Goal: Task Accomplishment & Management: Manage account settings

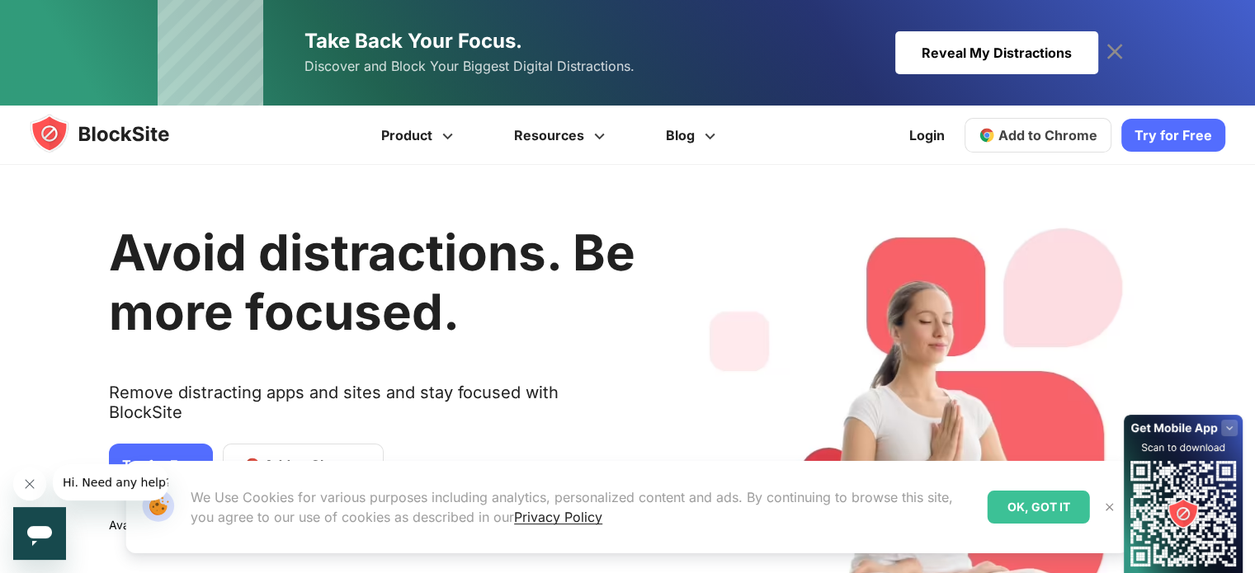
drag, startPoint x: 1000, startPoint y: 1, endPoint x: 450, endPoint y: 299, distance: 625.6
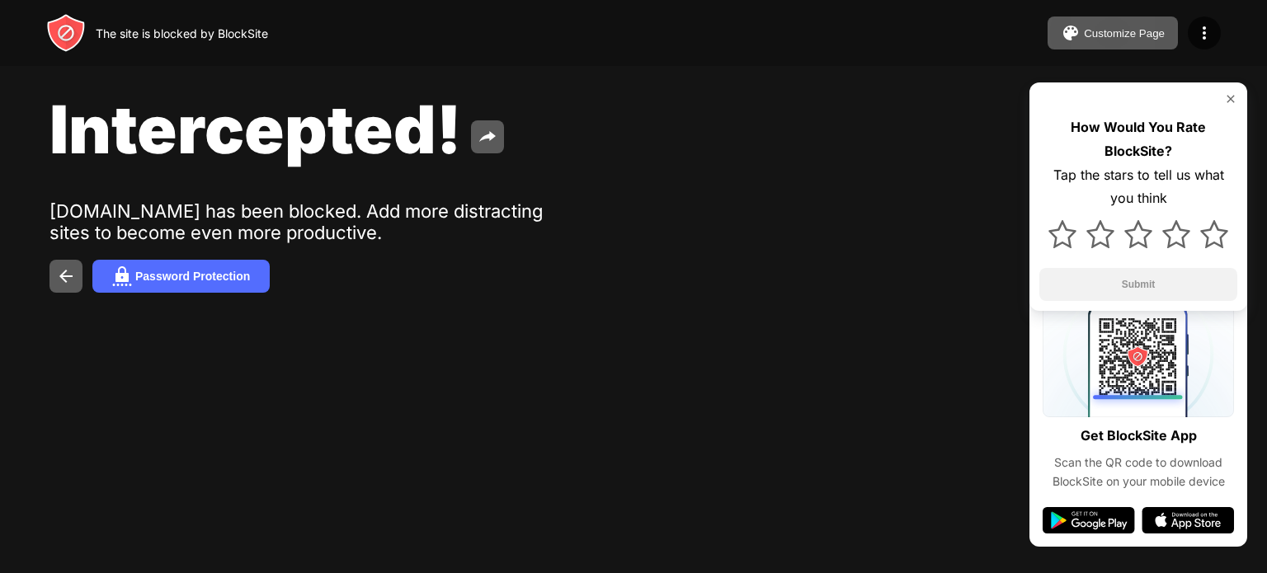
drag, startPoint x: 713, startPoint y: 225, endPoint x: 348, endPoint y: 151, distance: 372.1
click at [348, 151] on span "Intercepted!" at bounding box center [255, 129] width 412 height 80
click at [1205, 38] on img at bounding box center [1204, 33] width 20 height 20
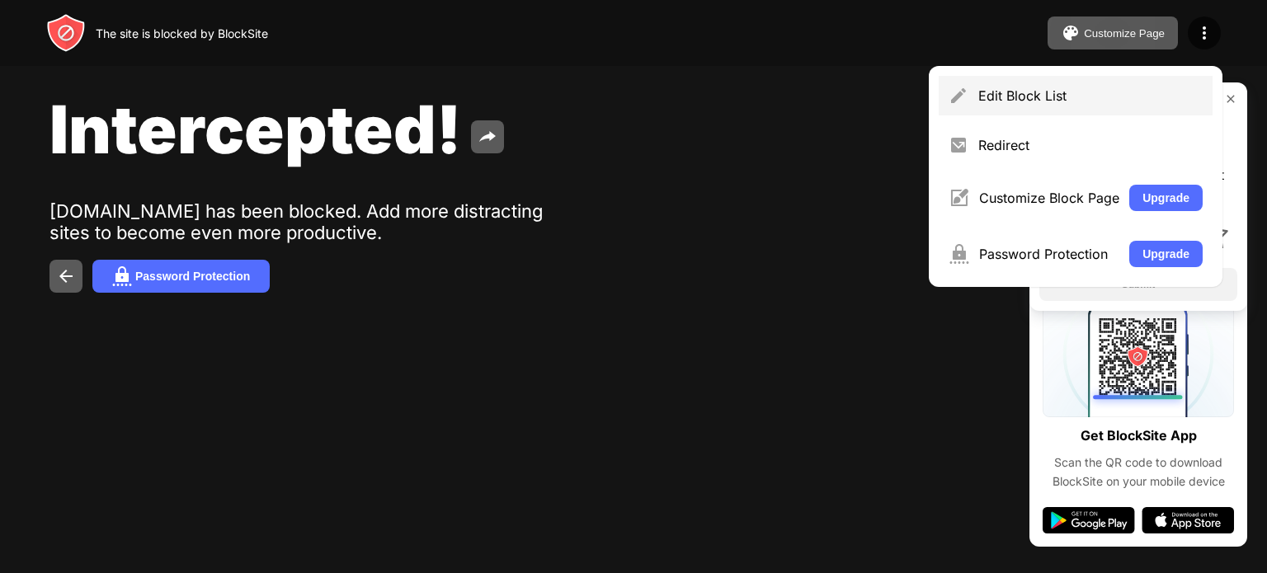
click at [1119, 97] on div "Edit Block List" at bounding box center [1090, 95] width 224 height 16
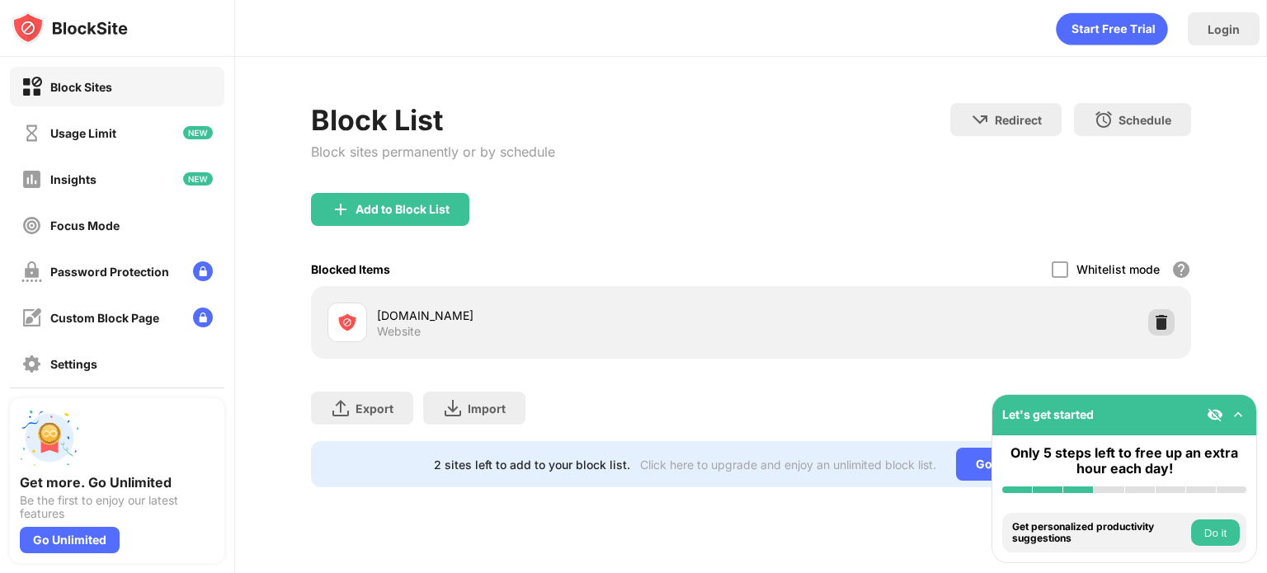
click at [1170, 316] on div at bounding box center [1161, 322] width 26 height 26
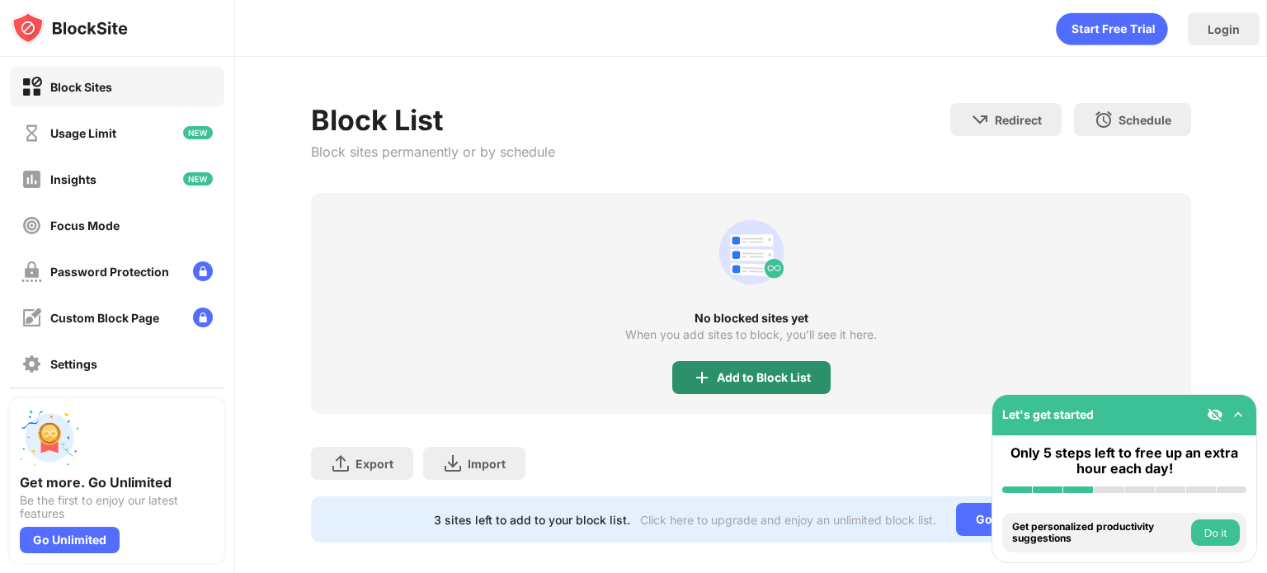
click at [792, 373] on div "Add to Block List" at bounding box center [764, 377] width 94 height 13
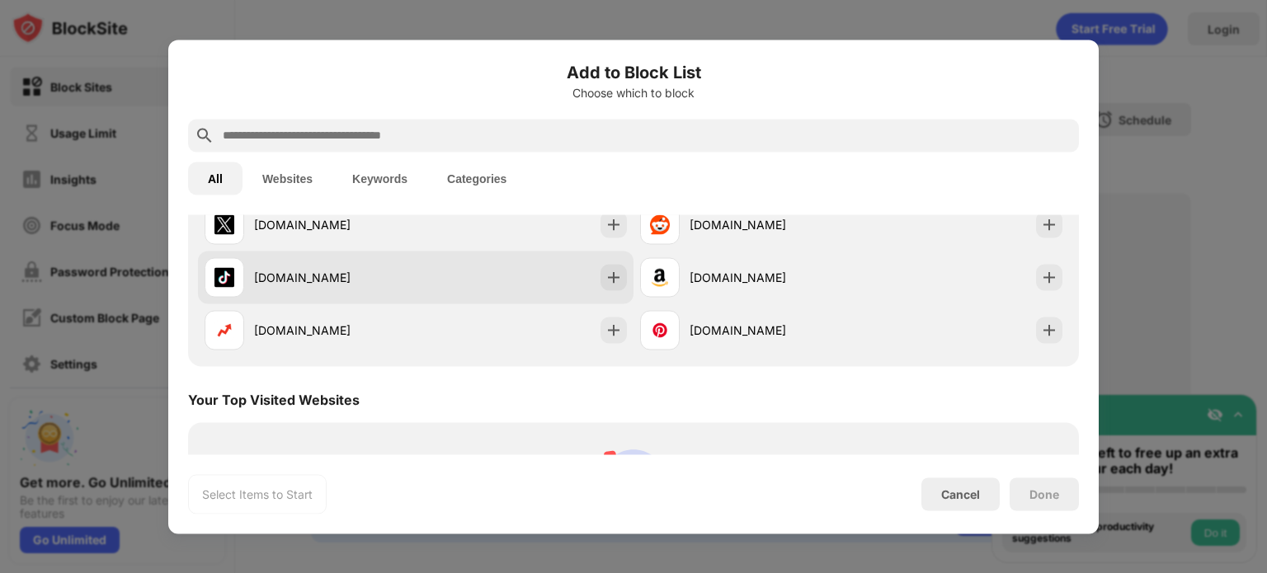
scroll to position [247, 0]
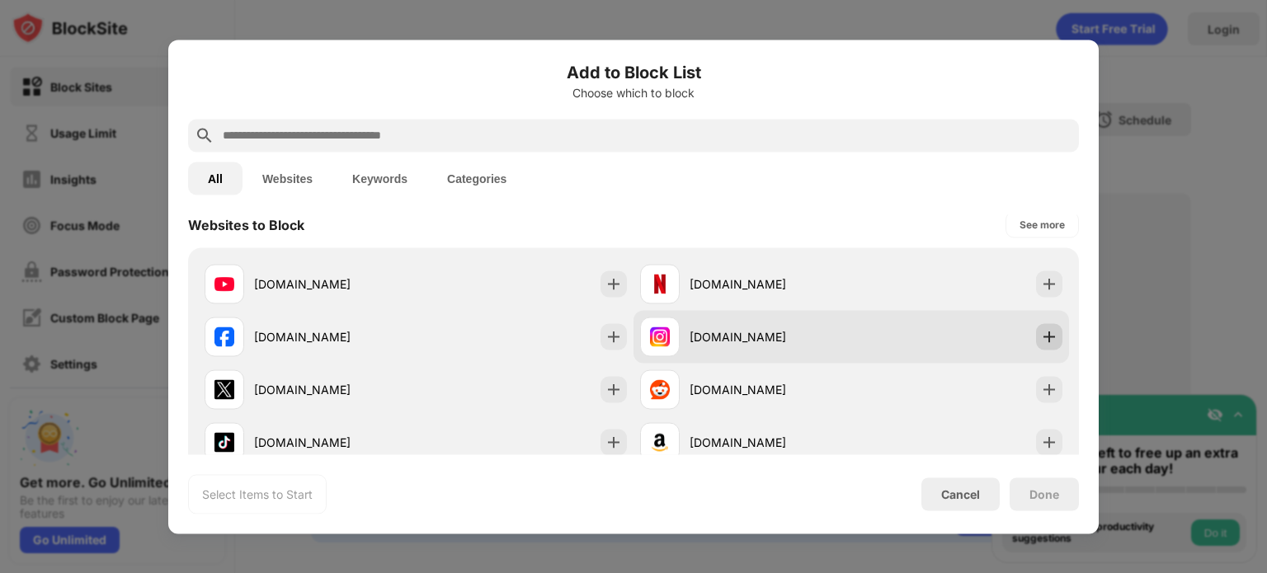
click at [1041, 334] on img at bounding box center [1049, 336] width 16 height 16
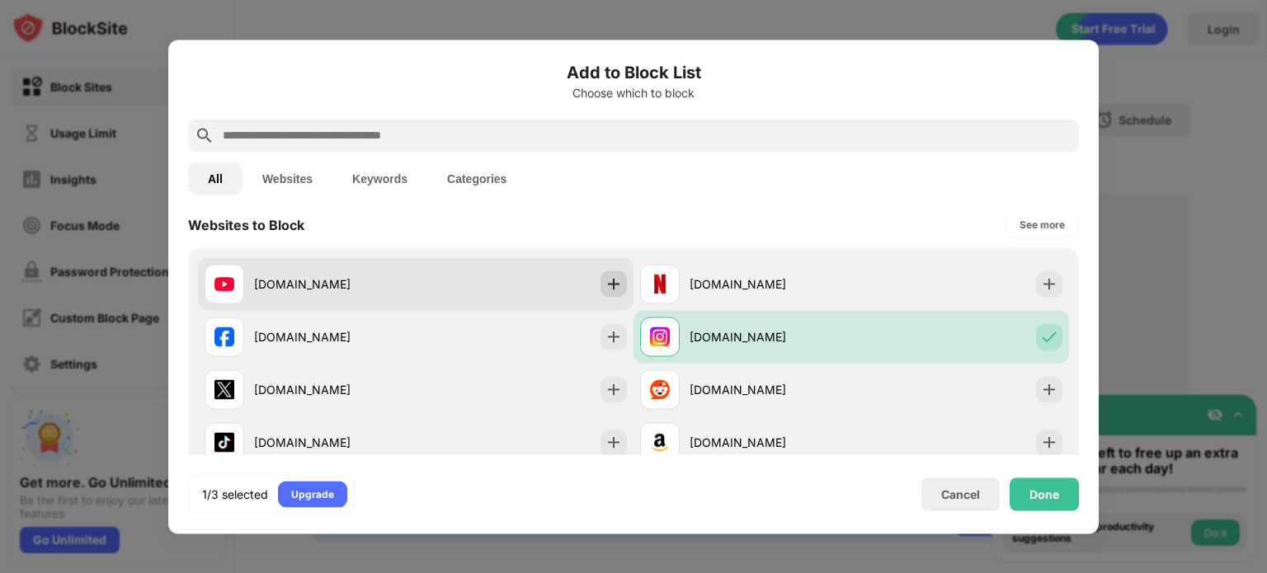
click at [601, 283] on div at bounding box center [614, 284] width 26 height 26
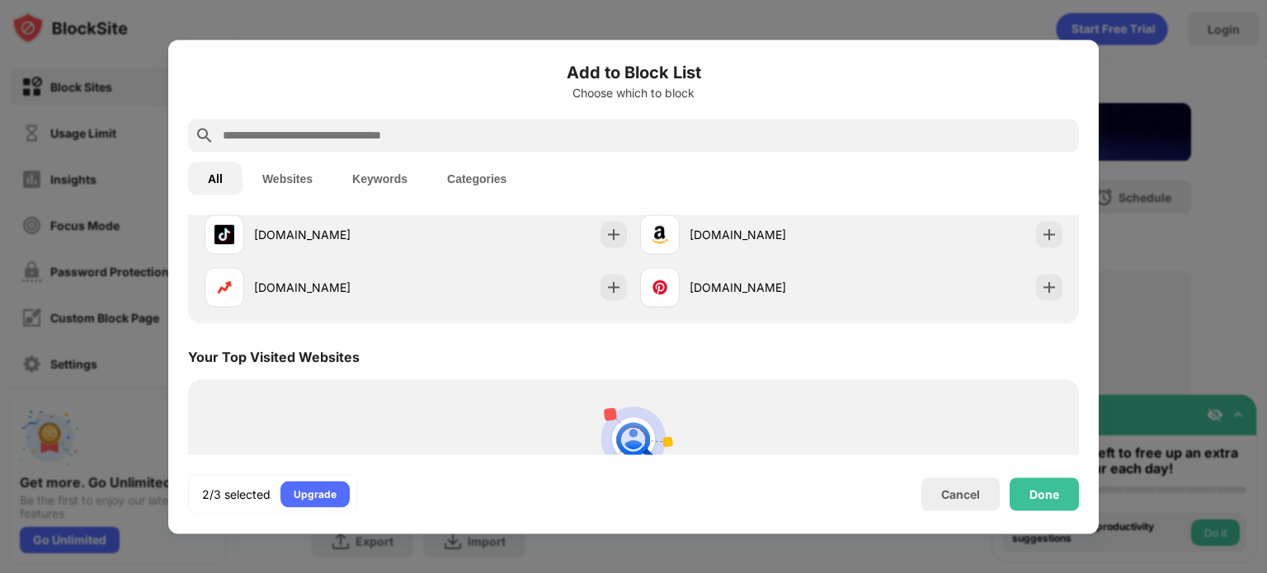
scroll to position [495, 0]
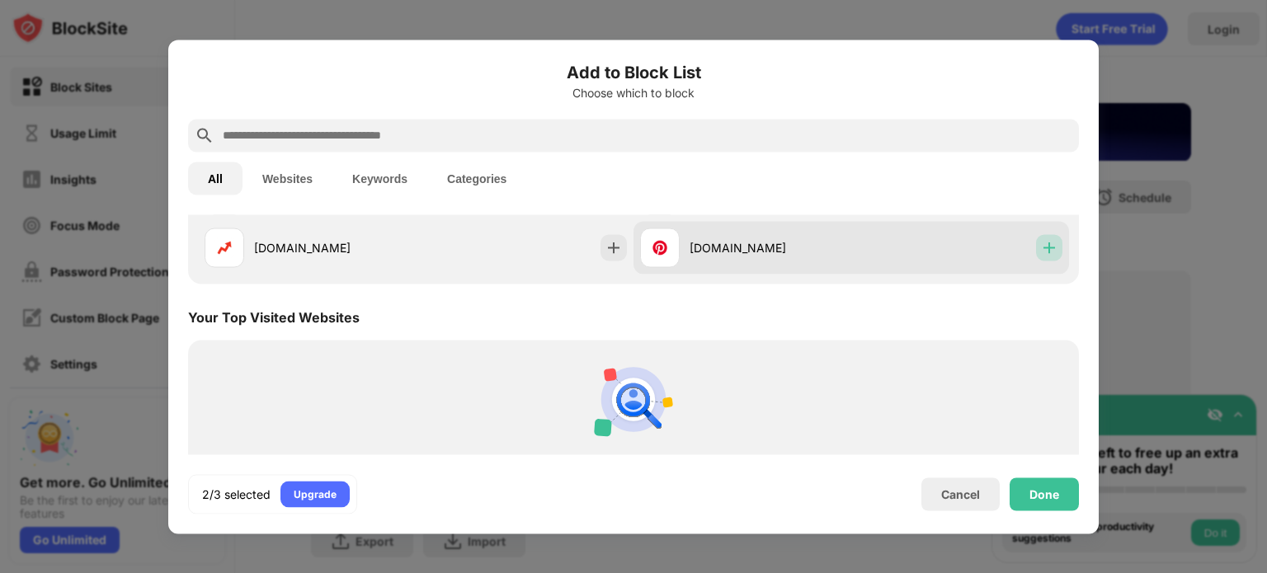
click at [1041, 244] on img at bounding box center [1049, 247] width 16 height 16
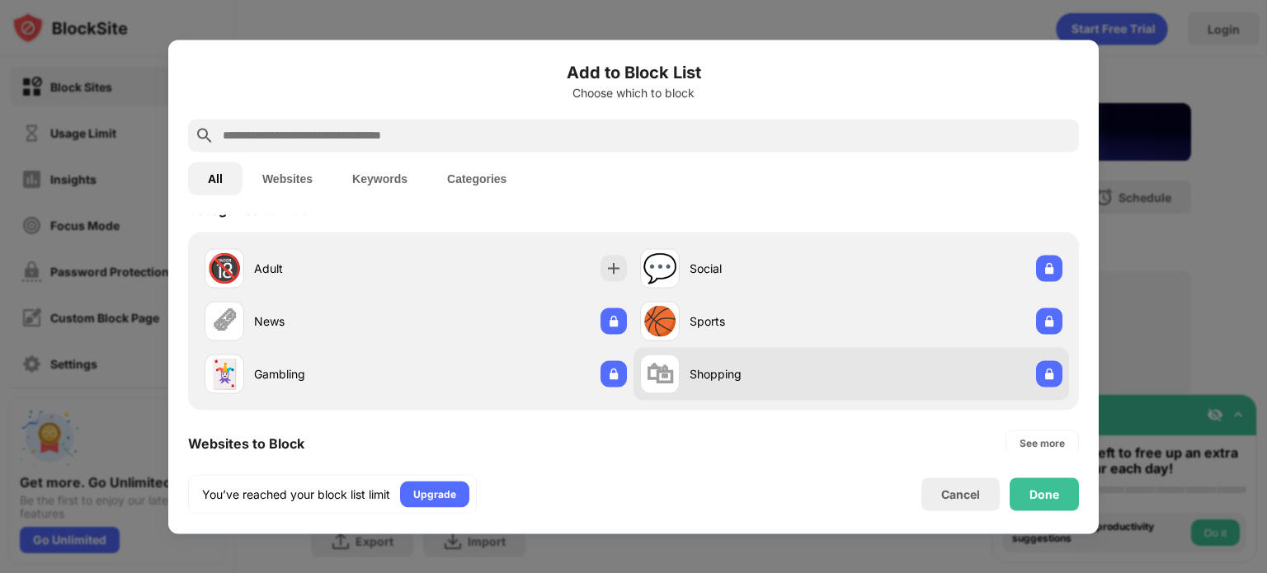
scroll to position [0, 0]
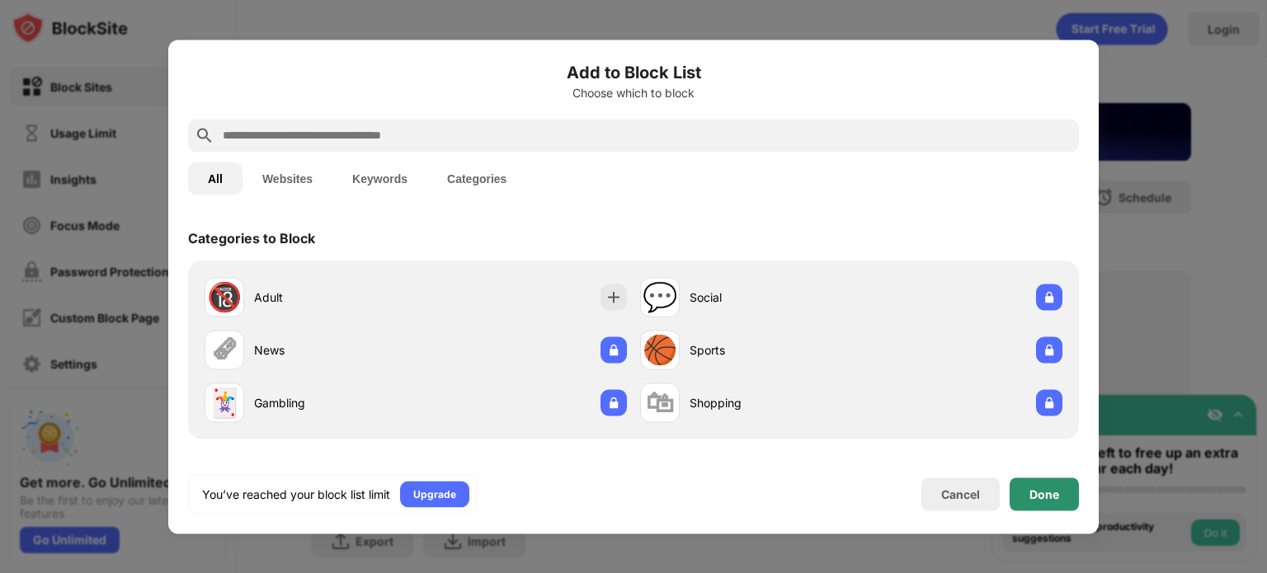
click at [1046, 489] on div "Done" at bounding box center [1044, 494] width 30 height 13
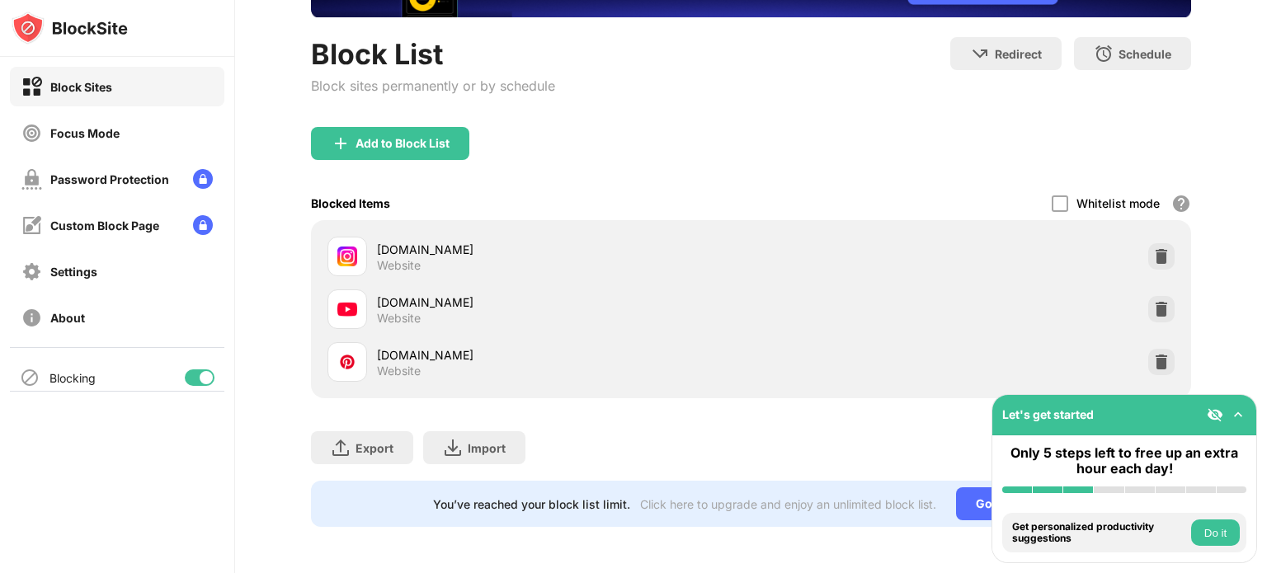
scroll to position [122, 0]
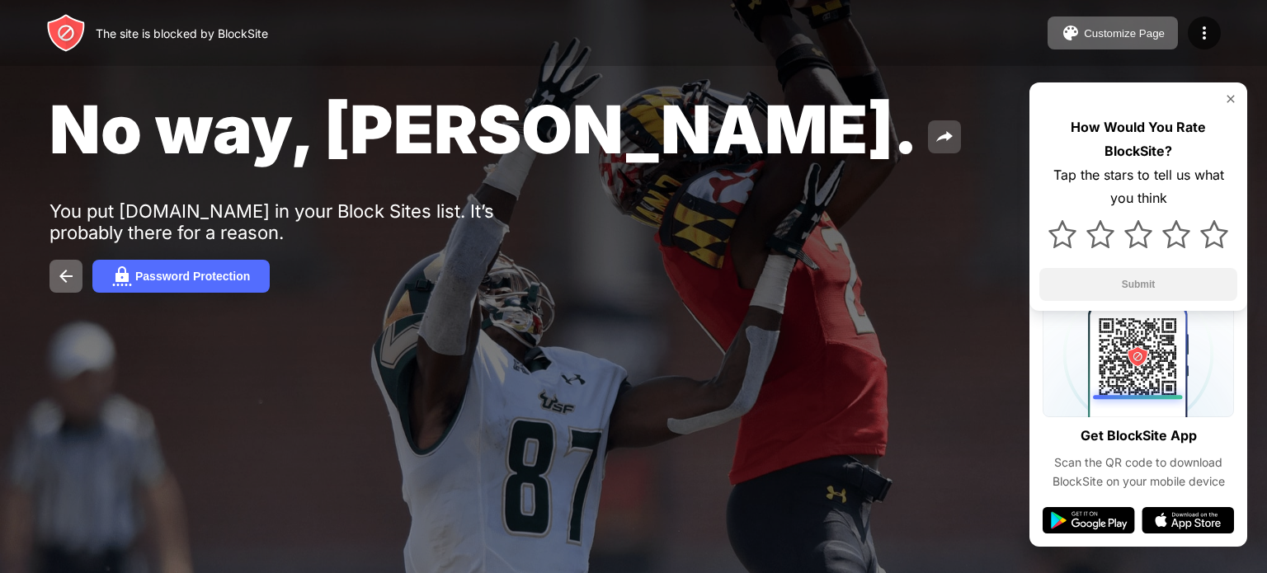
click at [935, 135] on img at bounding box center [945, 137] width 20 height 20
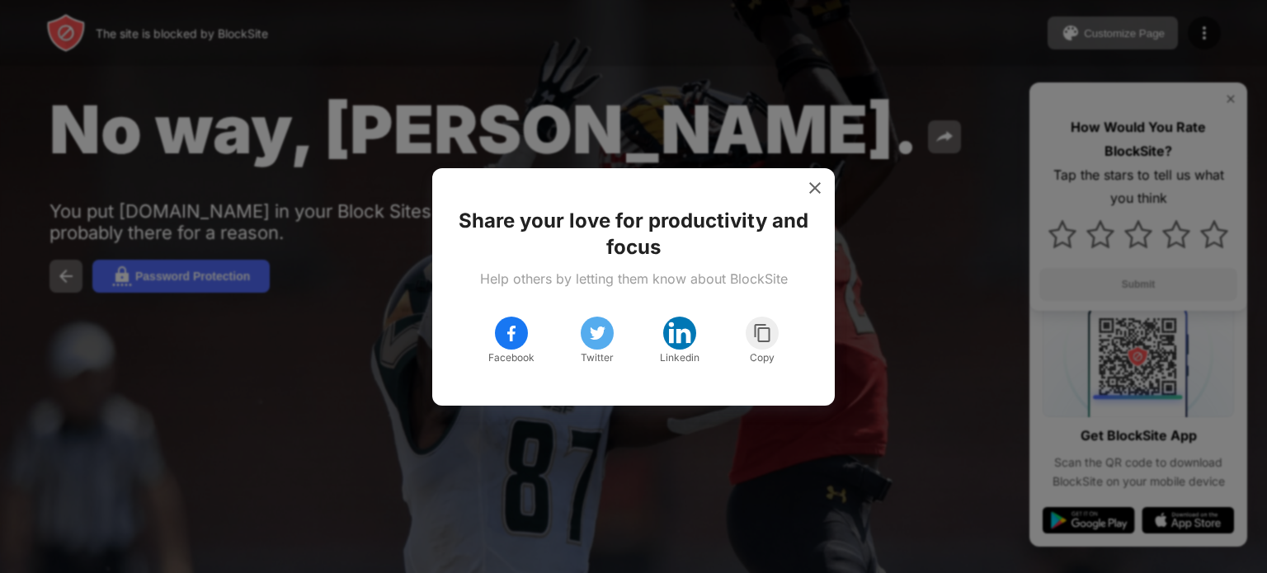
click at [818, 195] on img at bounding box center [815, 188] width 16 height 16
